Goal: Task Accomplishment & Management: Use online tool/utility

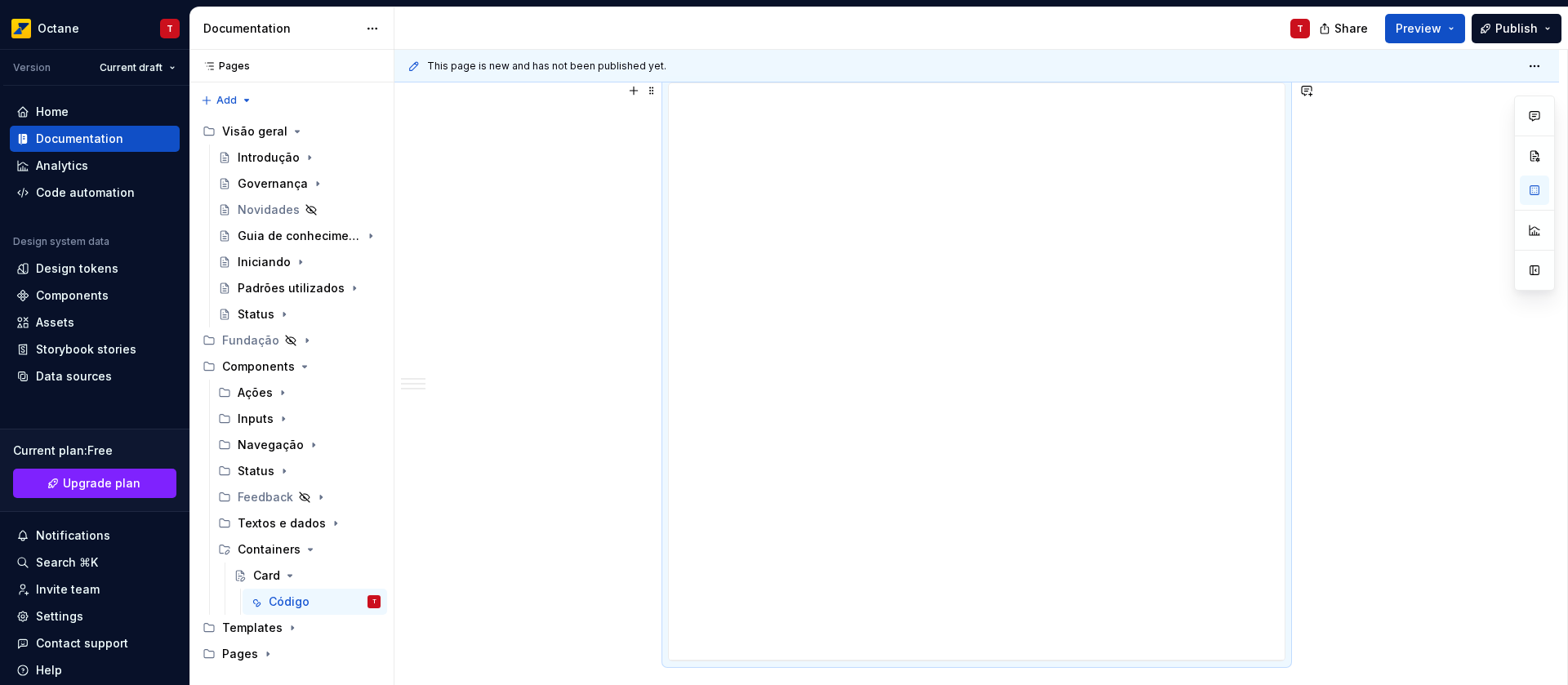
scroll to position [251, 0]
click at [1428, 291] on div "Limitações conhecidas N/A Bugs conhecidos N/A Changelog N/A" at bounding box center [976, 605] width 1164 height 1148
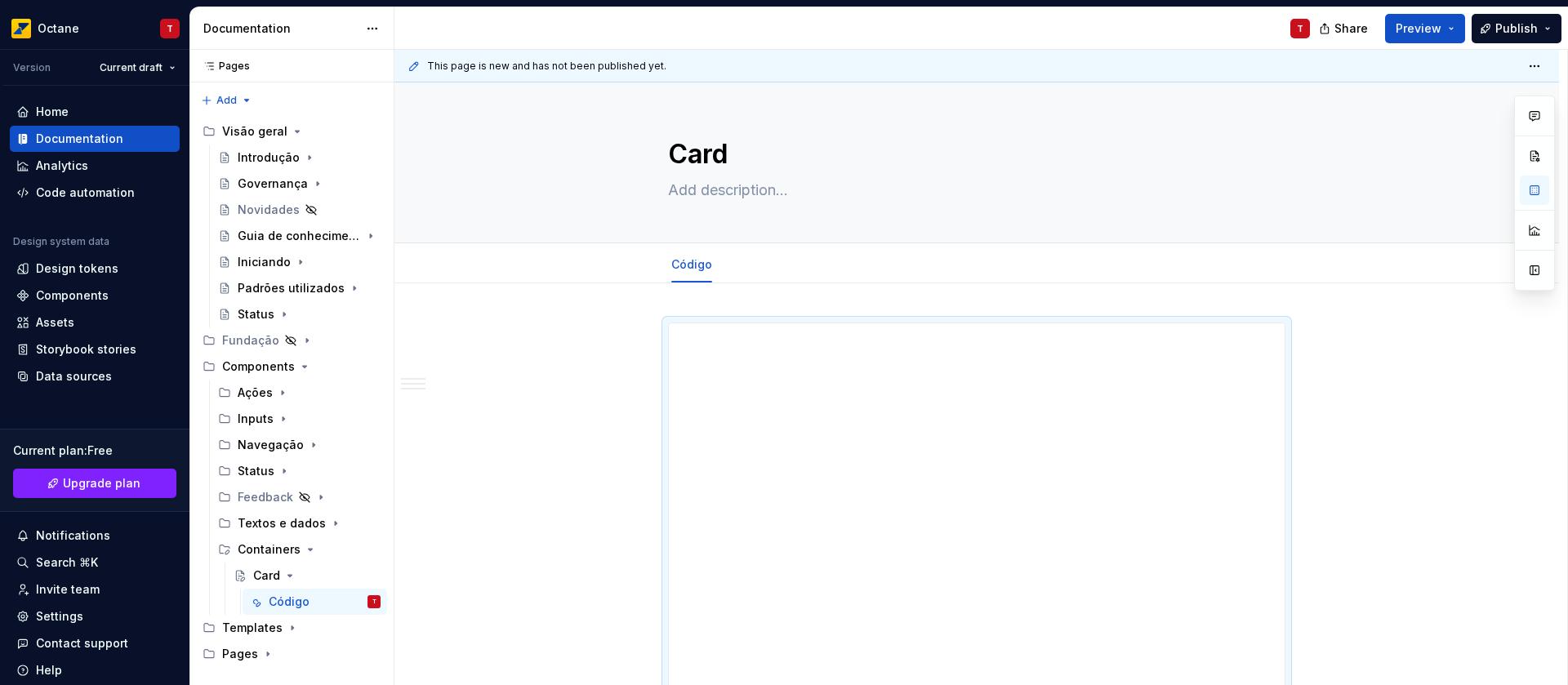
click at [1433, 45] on div "Share Preview Publish" at bounding box center [1444, 28] width 245 height 41
click at [1431, 37] on button "Preview" at bounding box center [1425, 28] width 80 height 29
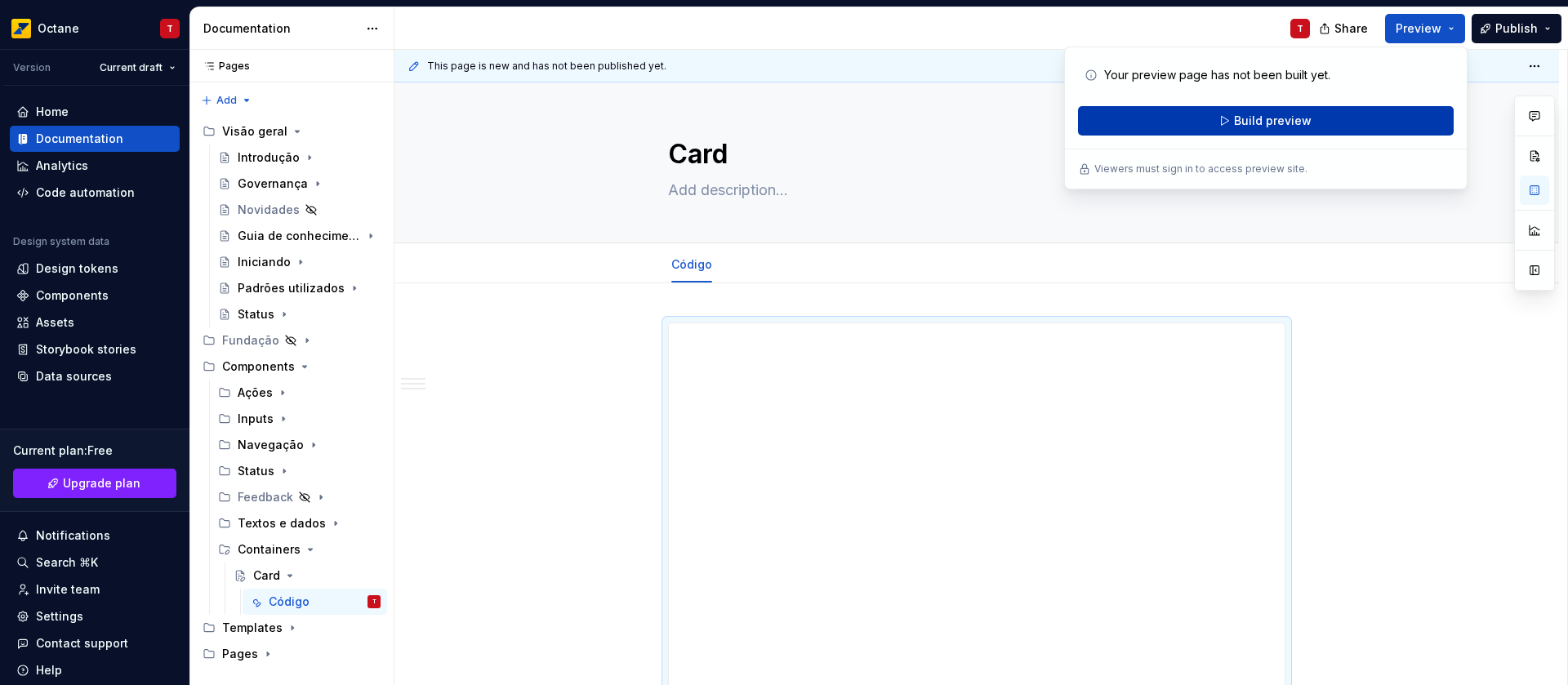
click at [1294, 124] on span "Build preview" at bounding box center [1272, 120] width 78 height 16
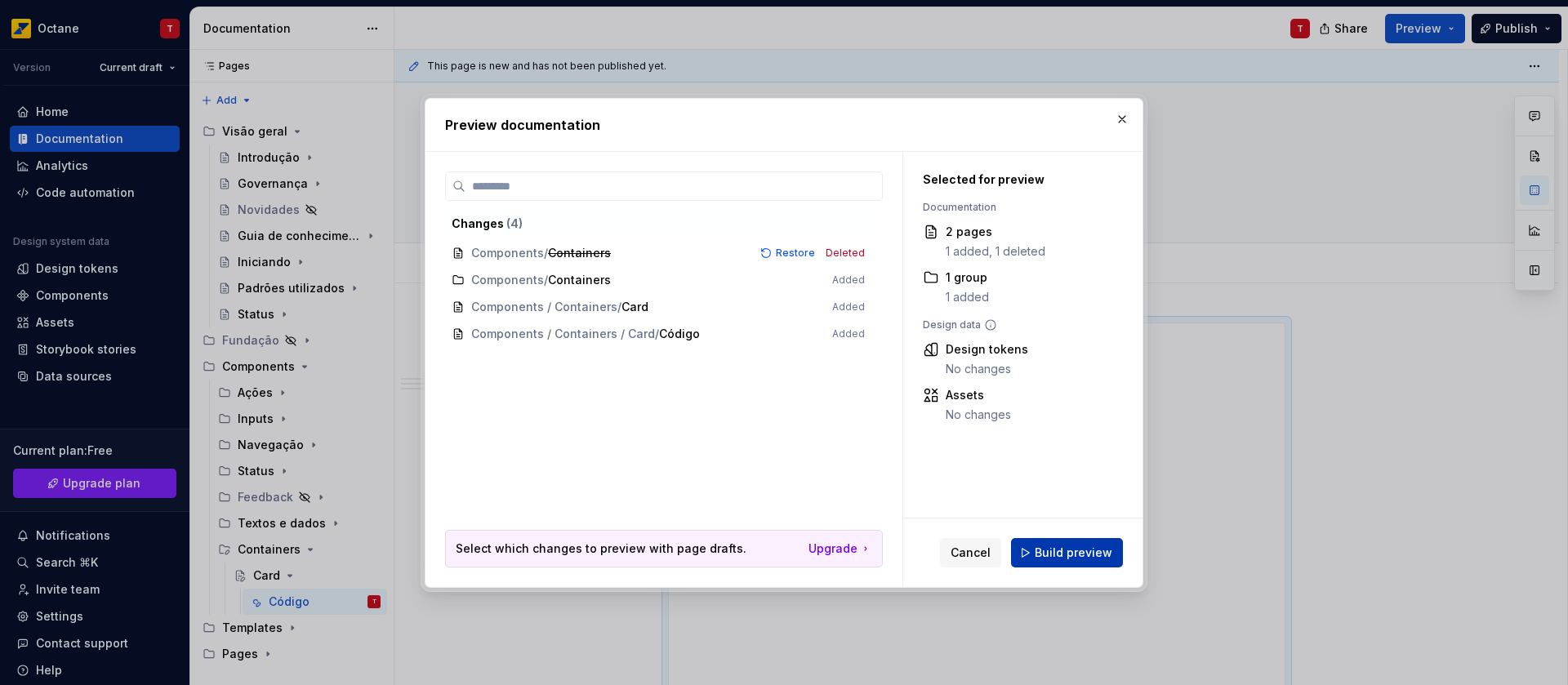
click at [1082, 540] on button "Build preview" at bounding box center [1066, 553] width 112 height 29
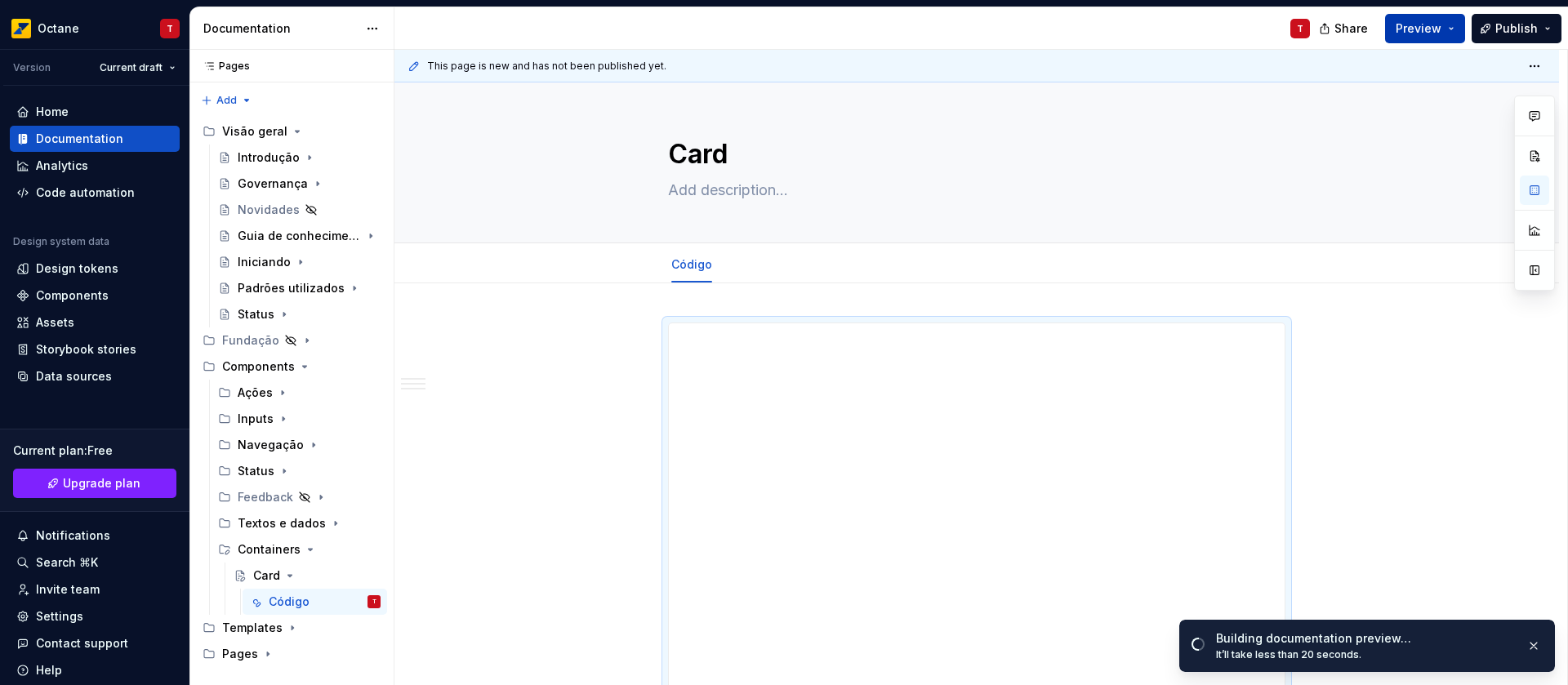
click at [1402, 26] on span "Preview" at bounding box center [1418, 28] width 46 height 16
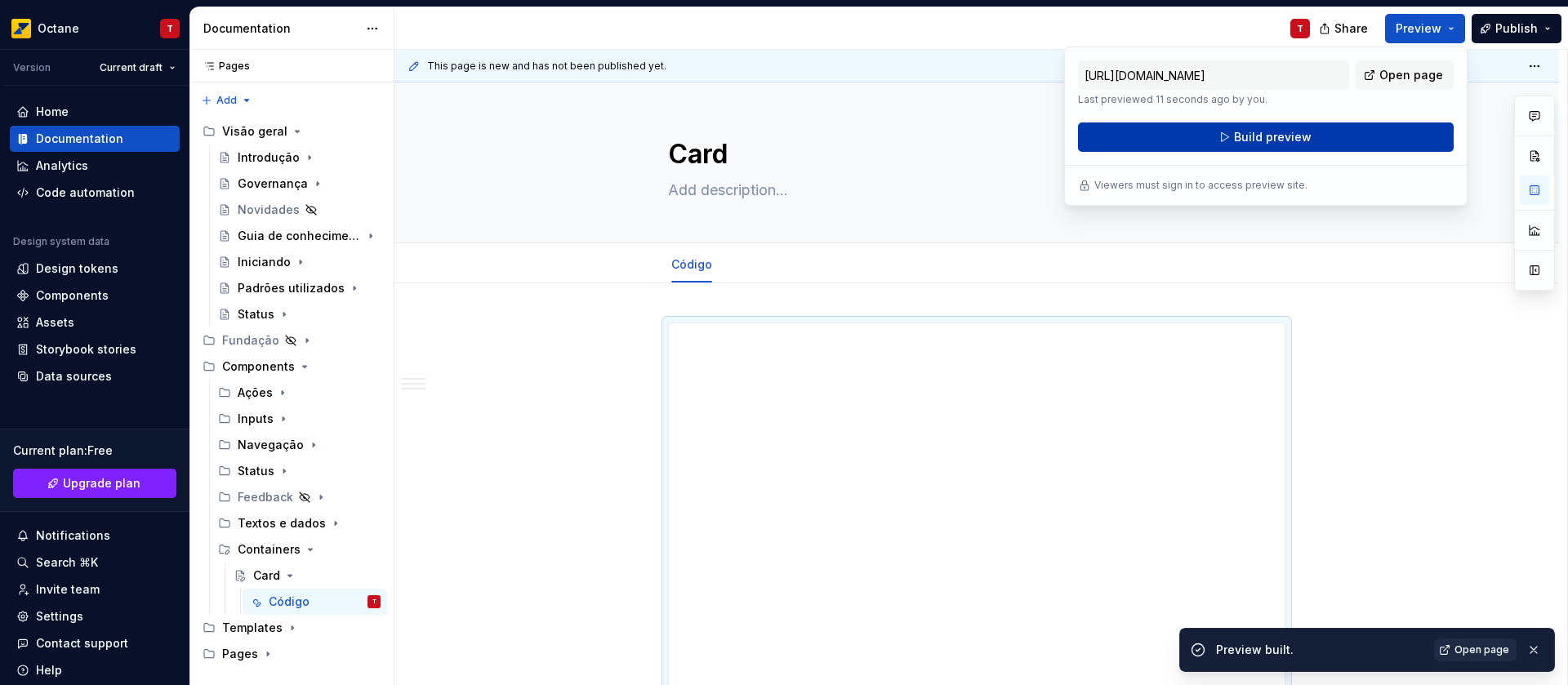
click at [1266, 131] on span "Build preview" at bounding box center [1272, 137] width 78 height 16
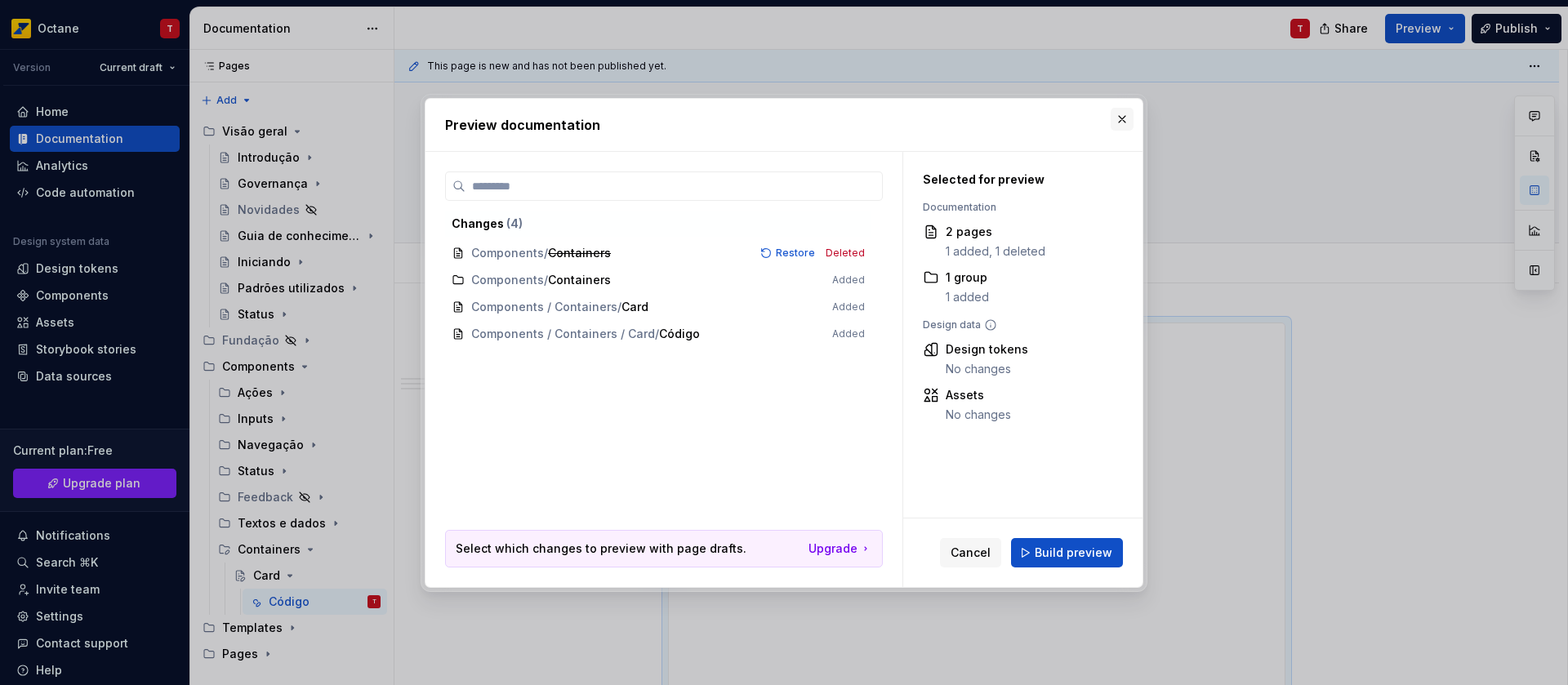
click at [1123, 117] on button "button" at bounding box center [1122, 119] width 23 height 23
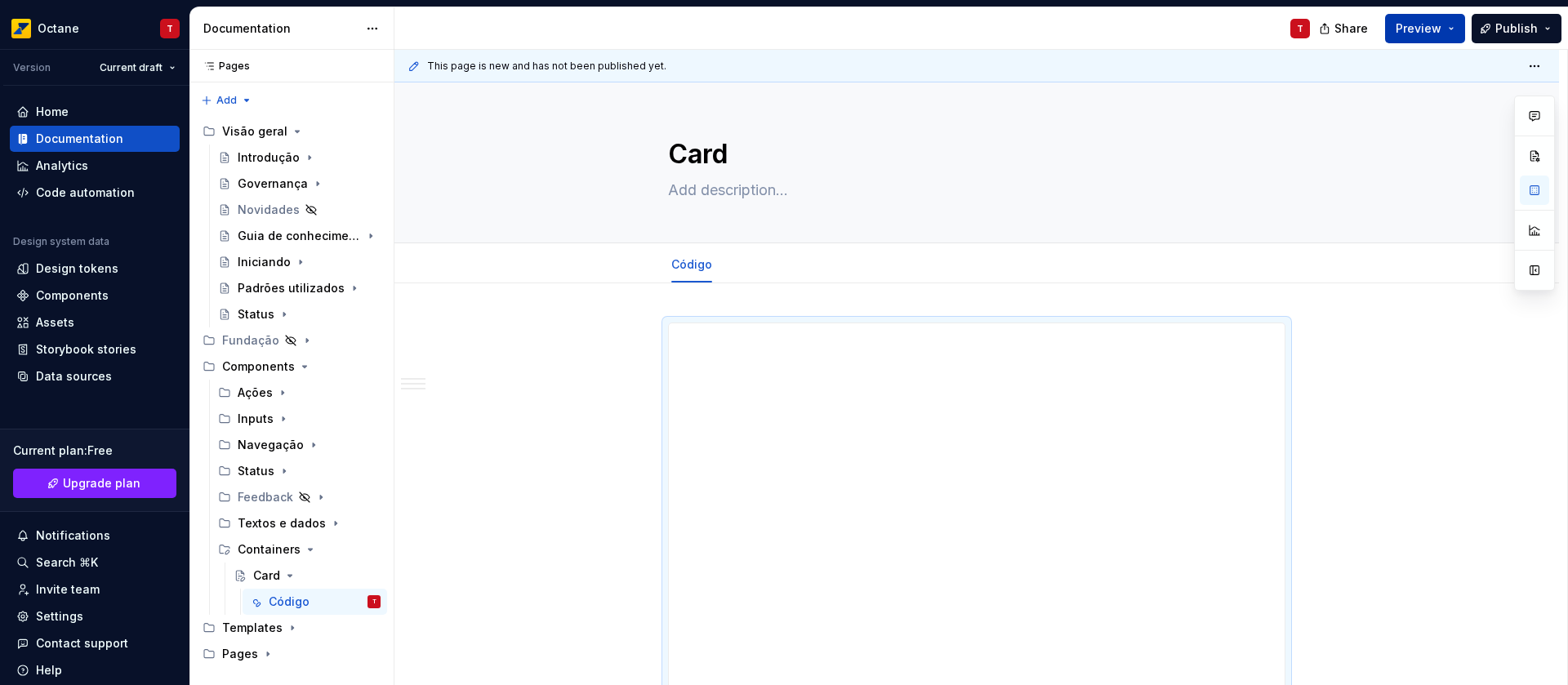
click at [1417, 33] on span "Preview" at bounding box center [1418, 28] width 46 height 16
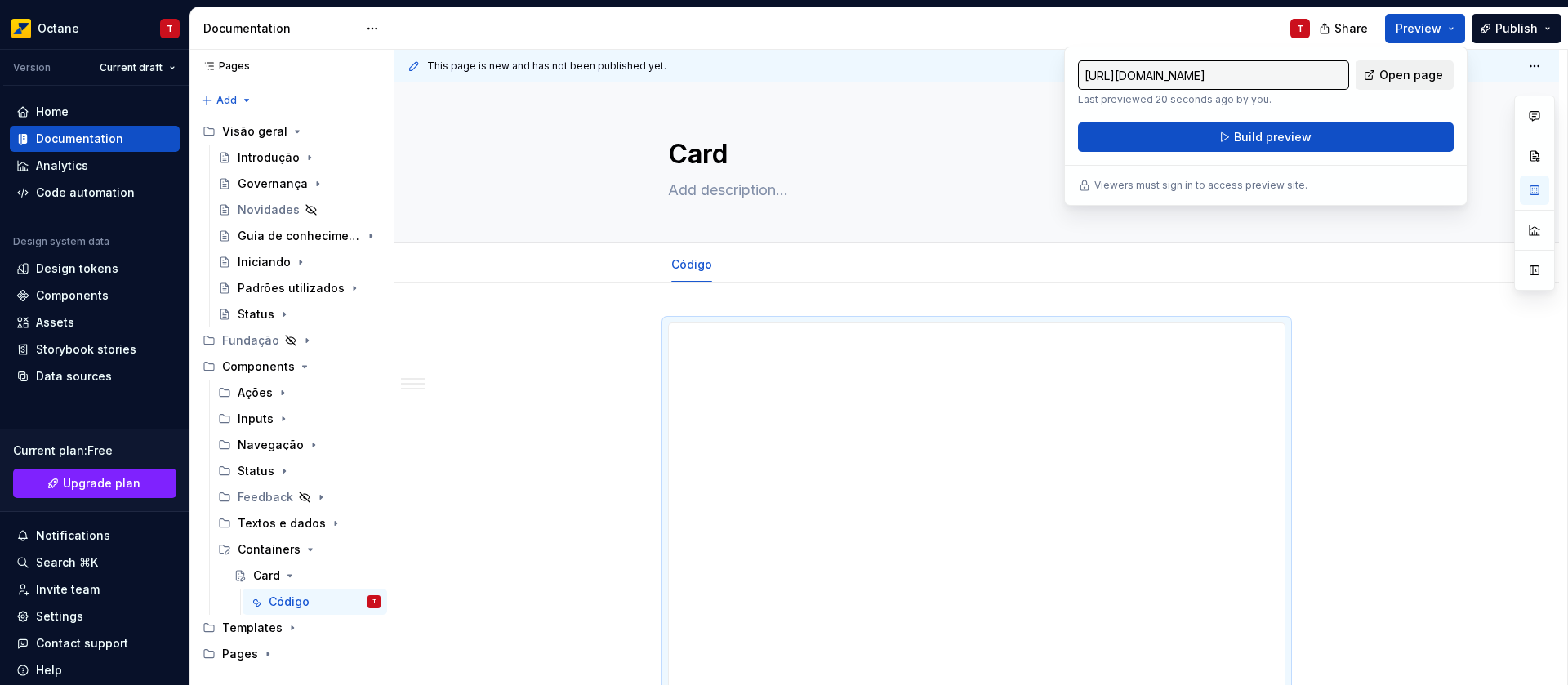
click at [1412, 78] on span "Open page" at bounding box center [1410, 74] width 64 height 16
click at [1518, 31] on span "Publish" at bounding box center [1515, 28] width 42 height 16
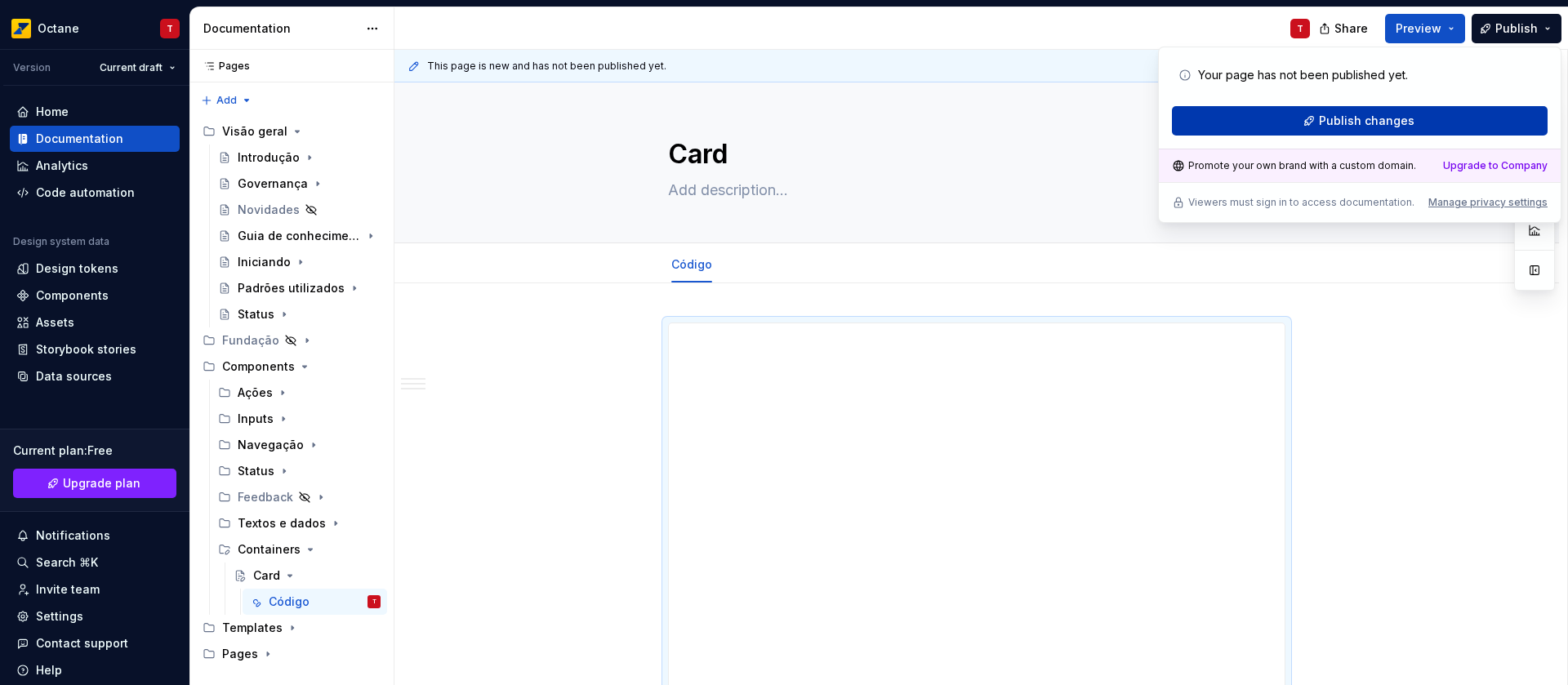
click at [1379, 120] on span "Publish changes" at bounding box center [1366, 120] width 96 height 16
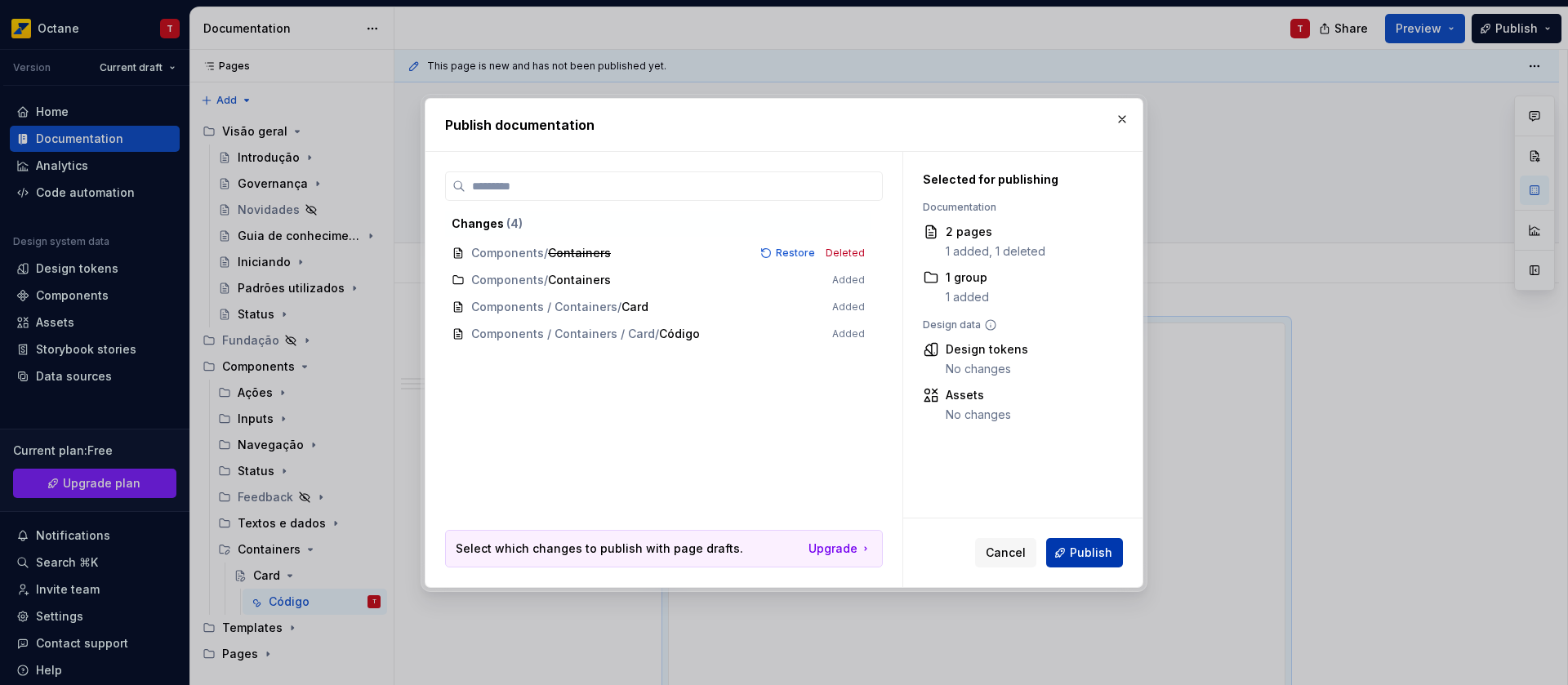
click at [1082, 553] on span "Publish" at bounding box center [1090, 553] width 42 height 16
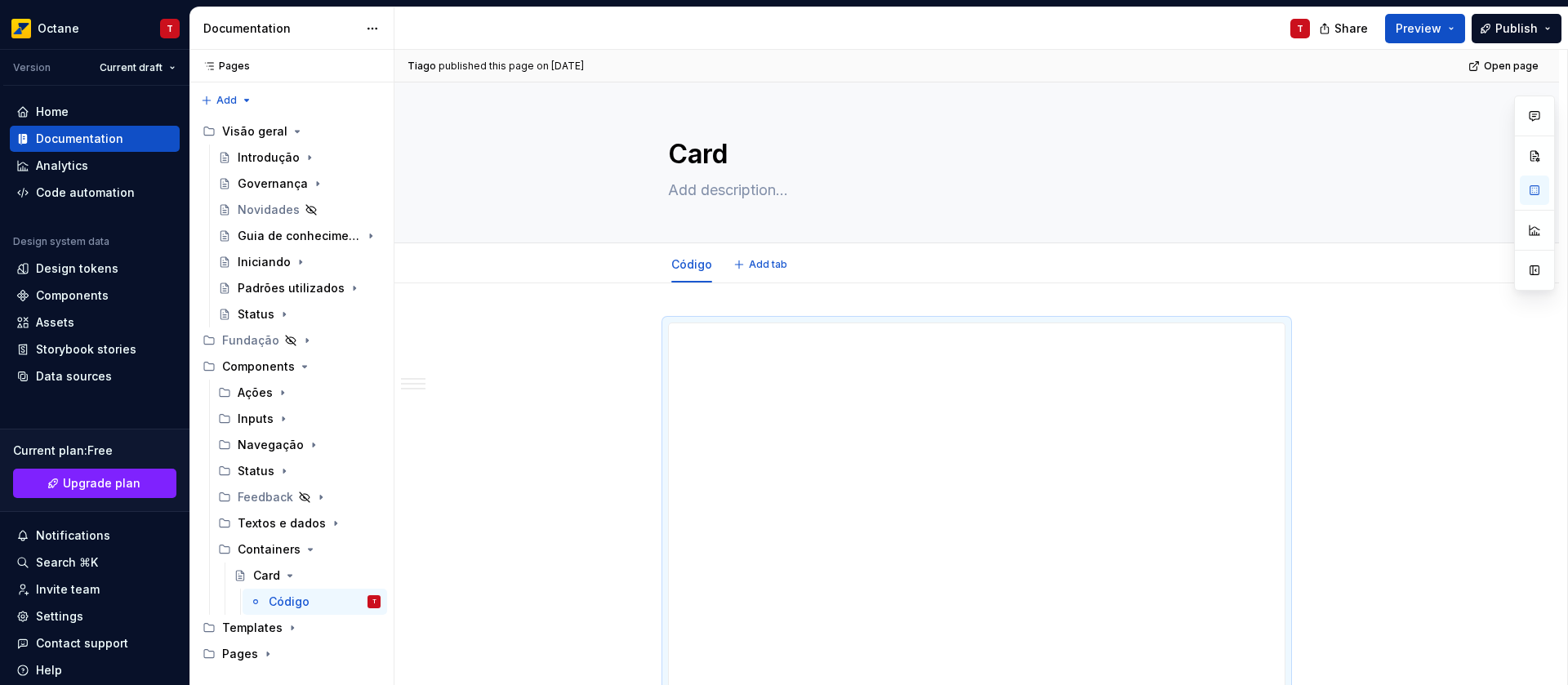
type textarea "*"
